Goal: Information Seeking & Learning: Learn about a topic

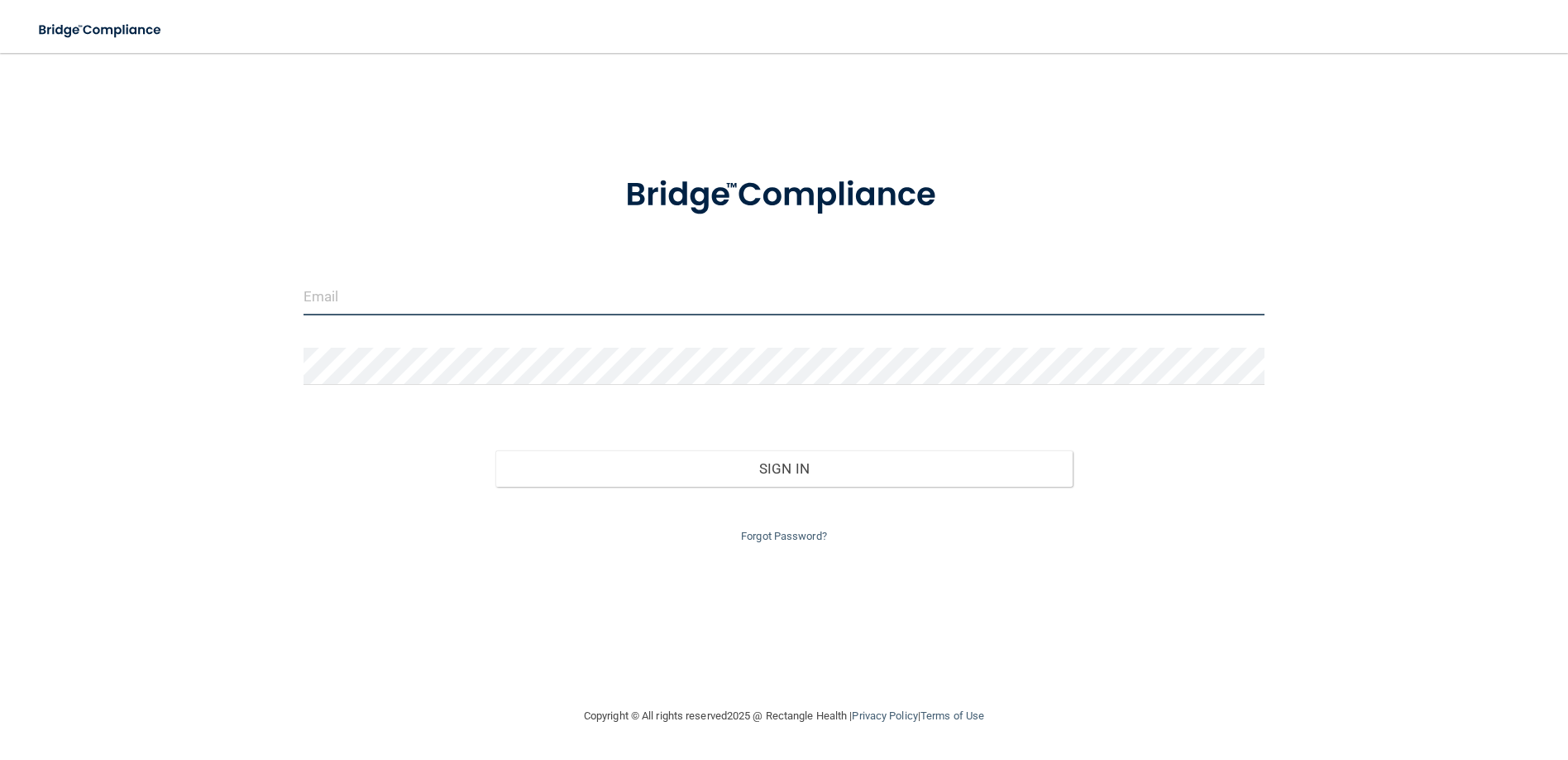
click at [332, 289] on input "email" at bounding box center [784, 296] width 961 height 37
type input "[EMAIL_ADDRESS][DOMAIN_NAME]"
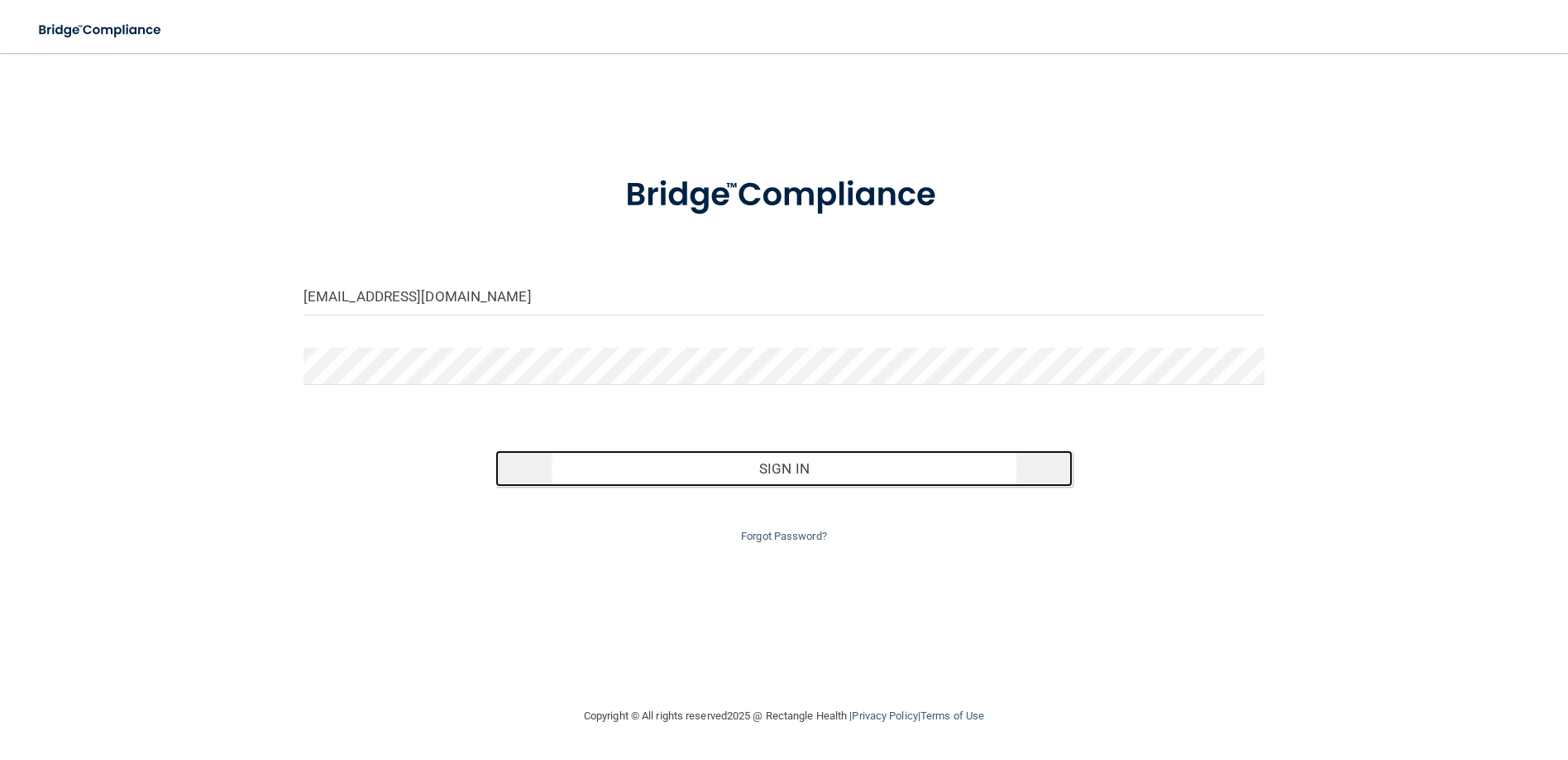
click at [815, 465] on button "Sign In" at bounding box center [784, 468] width 577 height 36
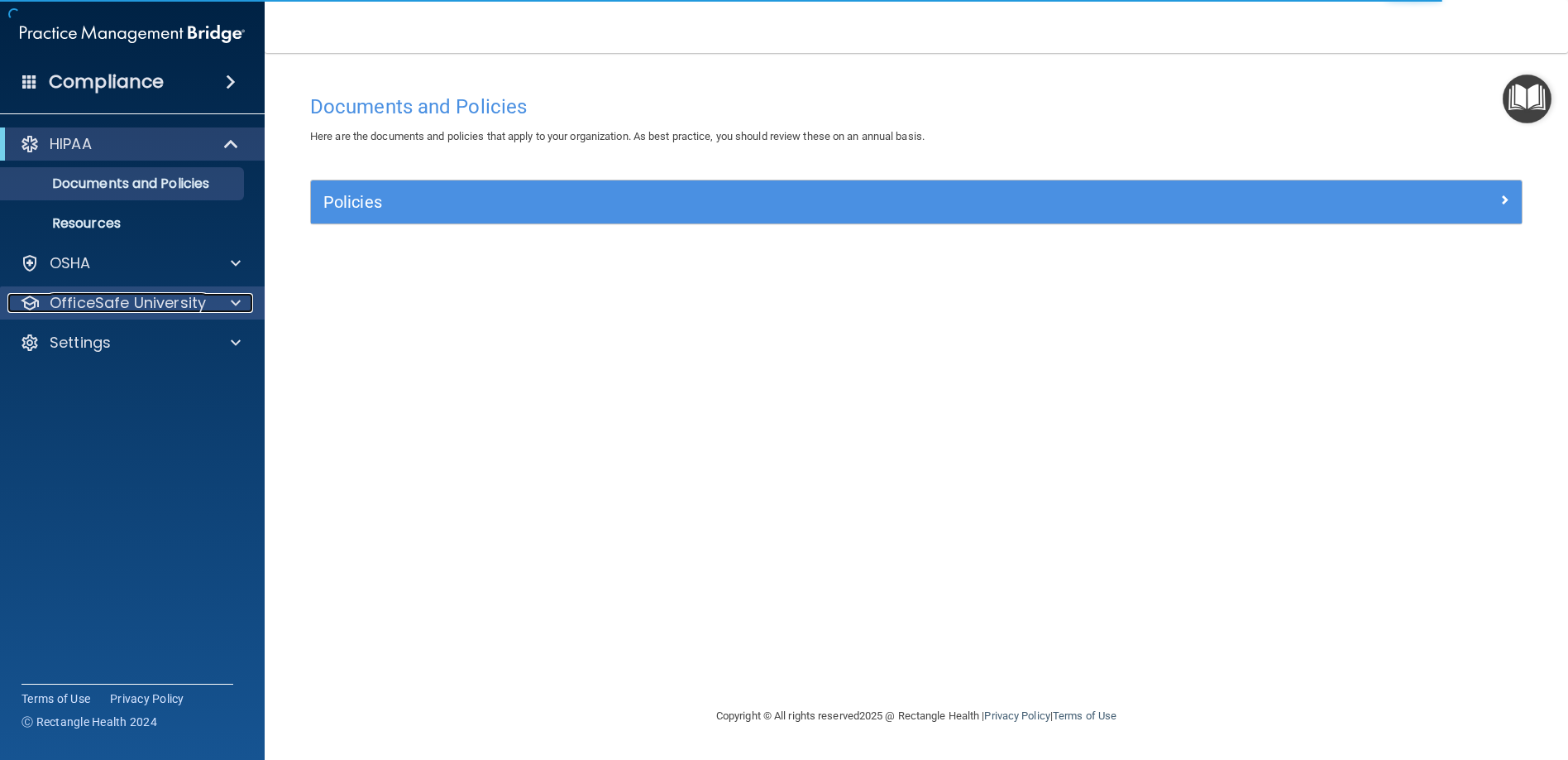
click at [244, 303] on div at bounding box center [234, 303] width 41 height 20
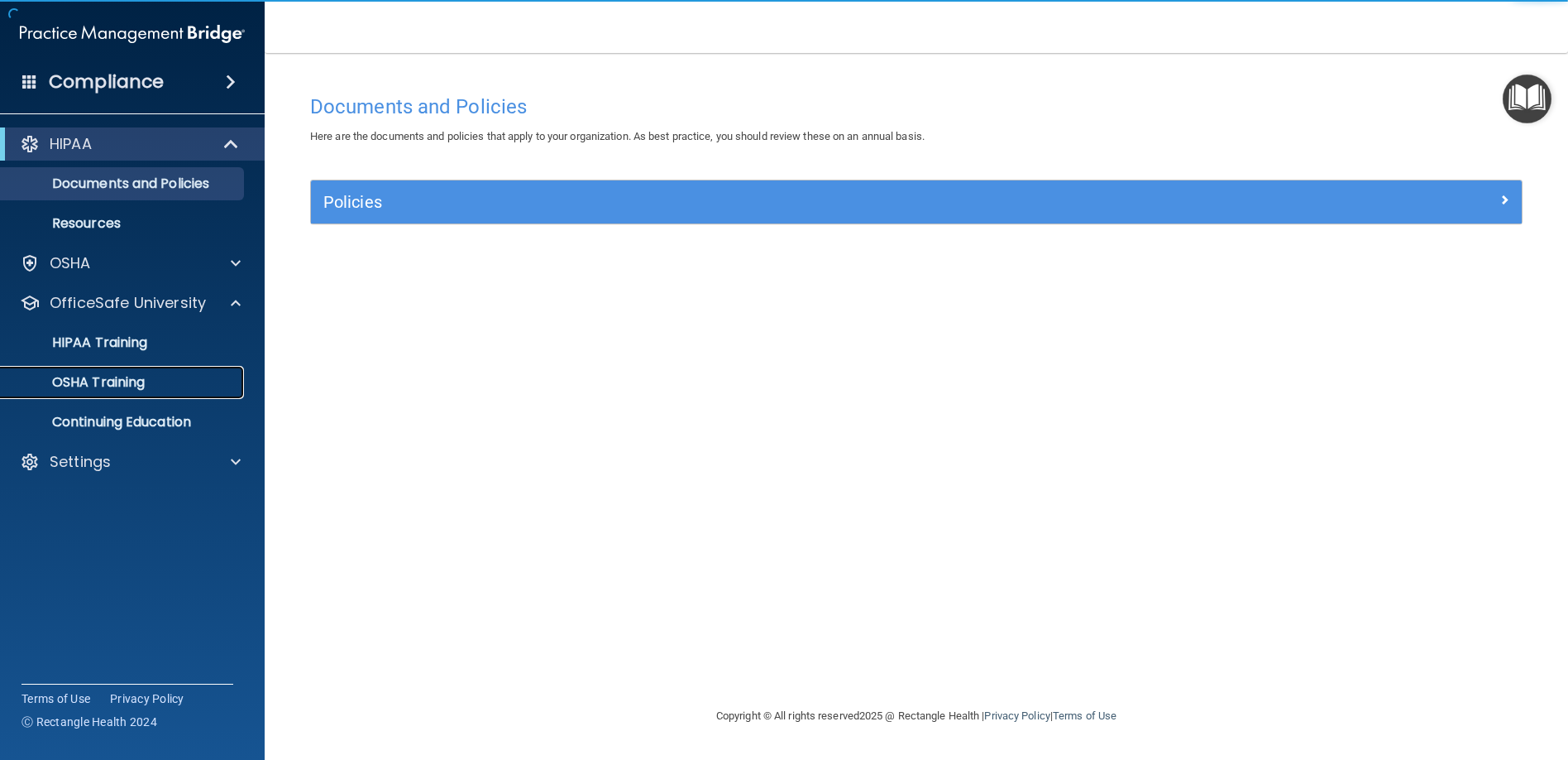
click at [98, 384] on p "OSHA Training" at bounding box center [78, 382] width 134 height 17
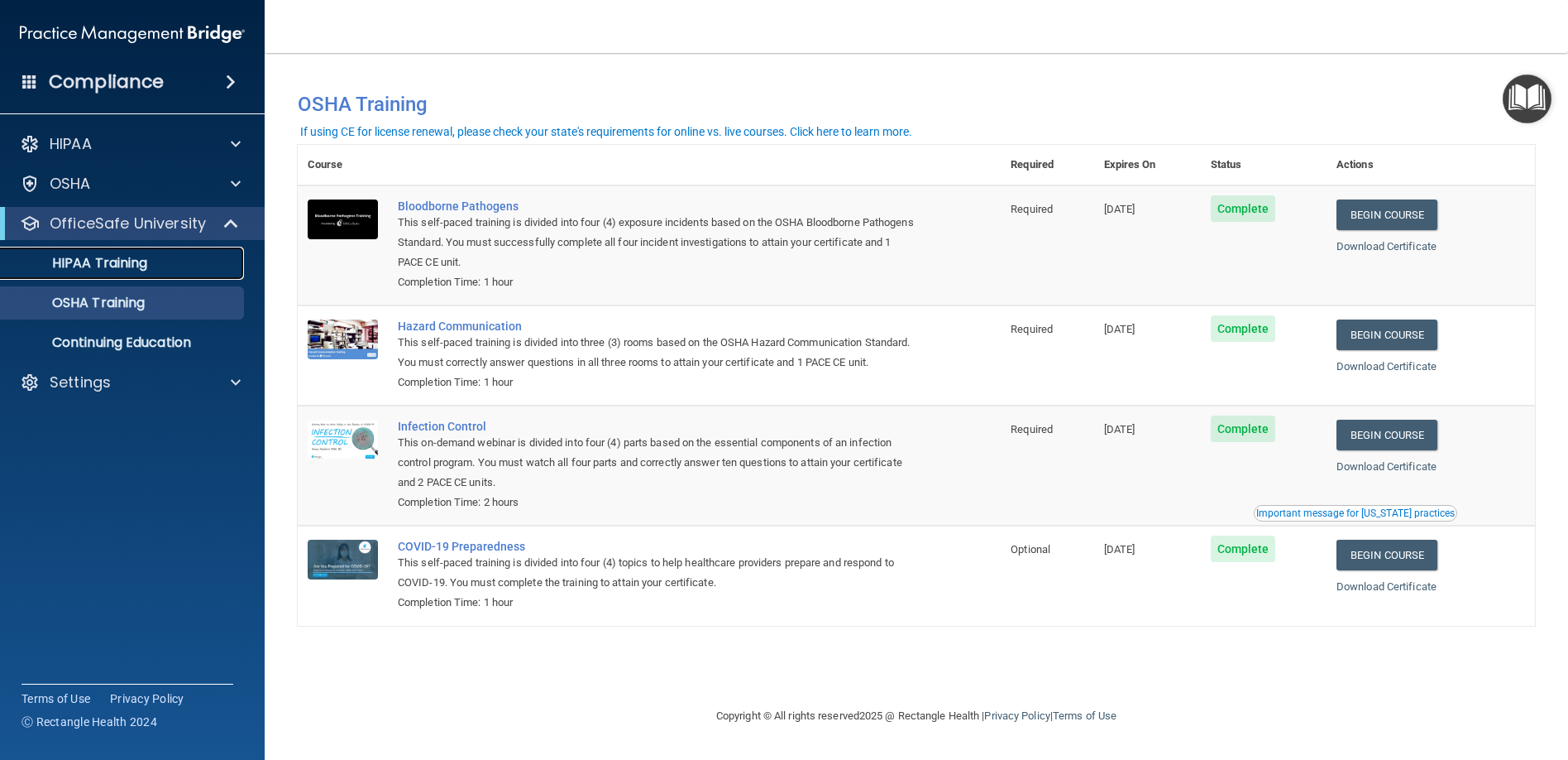
click at [71, 264] on p "HIPAA Training" at bounding box center [79, 263] width 137 height 17
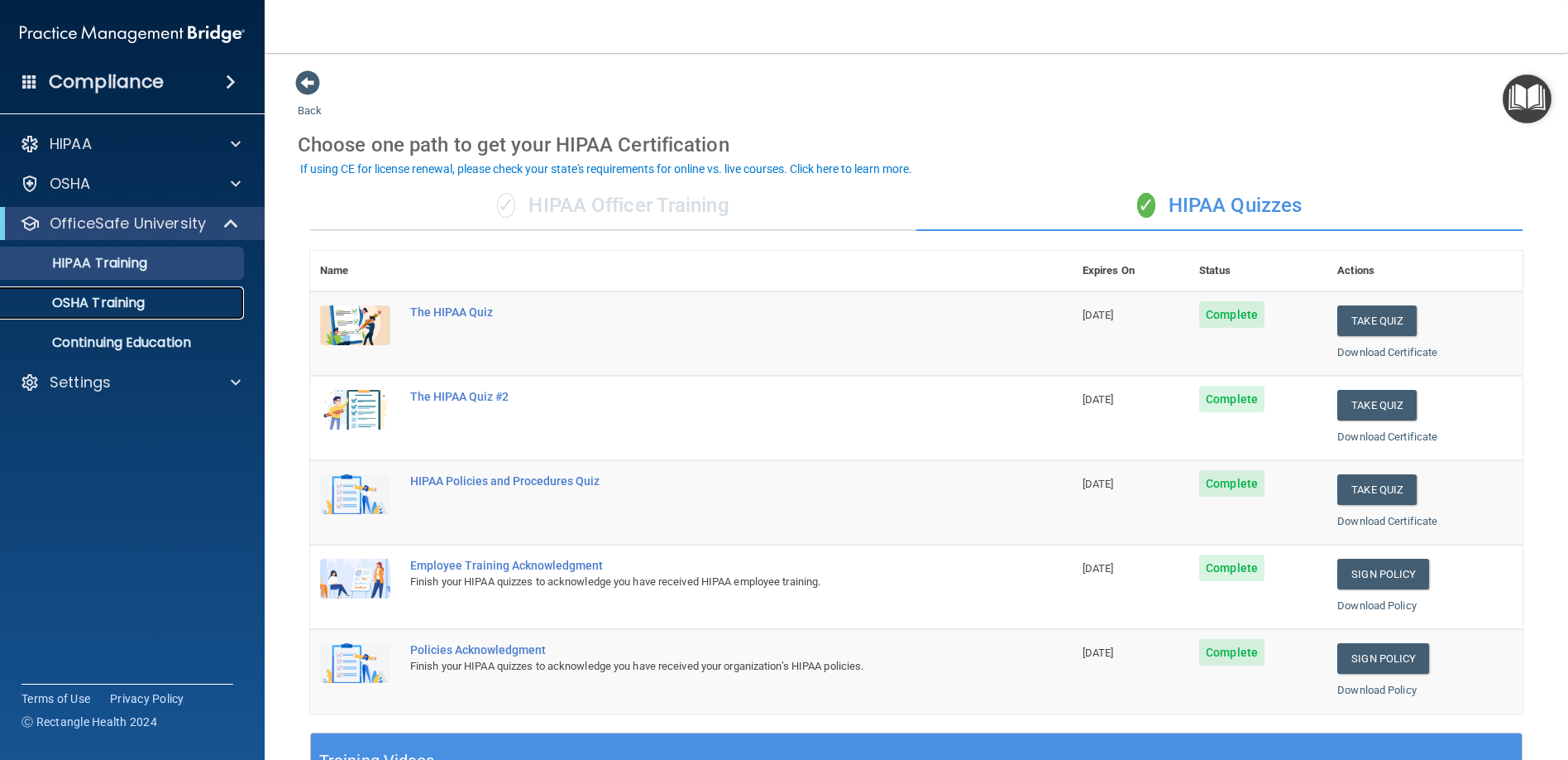
click at [90, 306] on p "OSHA Training" at bounding box center [78, 303] width 134 height 17
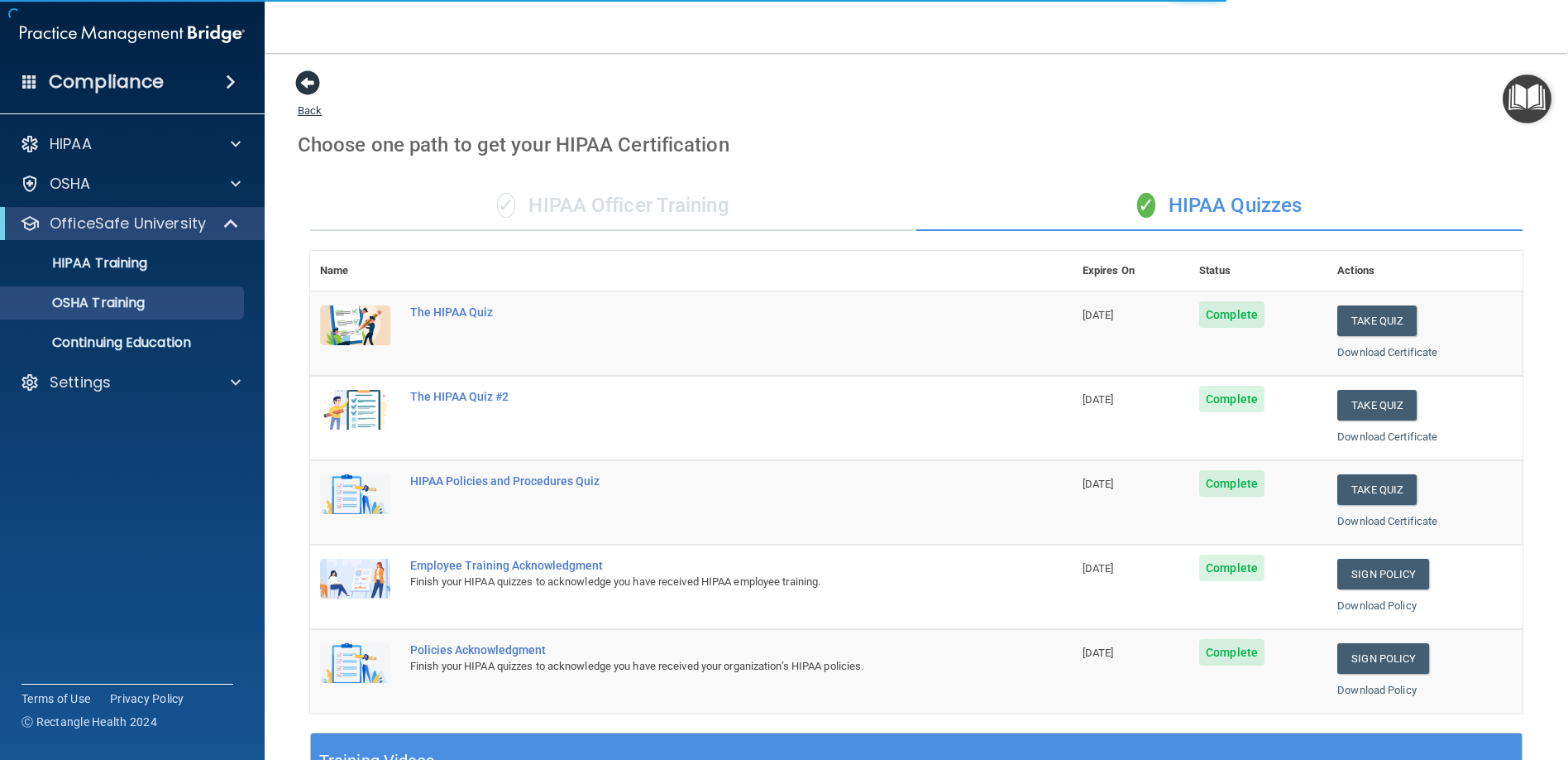
click at [311, 86] on span at bounding box center [307, 83] width 25 height 25
